Goal: Find specific page/section: Find specific page/section

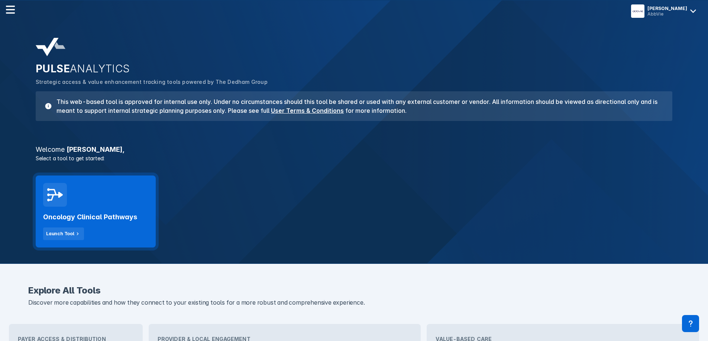
click at [112, 206] on div "Oncology Clinical Pathways Launch Tool" at bounding box center [96, 212] width 120 height 72
